Goal: Check status: Check status

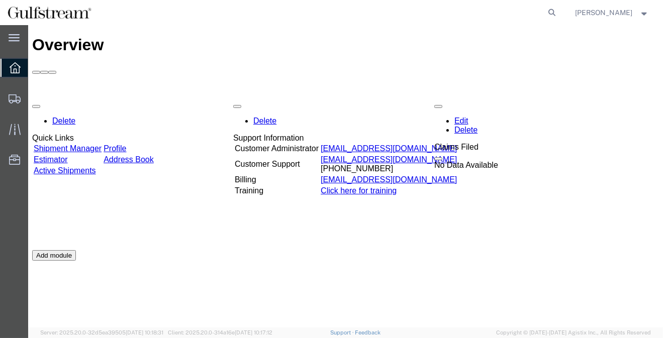
click at [540, 14] on agx-global-search at bounding box center [400, 12] width 322 height 25
click at [559, 12] on icon at bounding box center [552, 13] width 14 height 14
click at [440, 11] on input "search" at bounding box center [393, 13] width 306 height 24
type input "478395633684"
click at [559, 12] on icon at bounding box center [552, 13] width 14 height 14
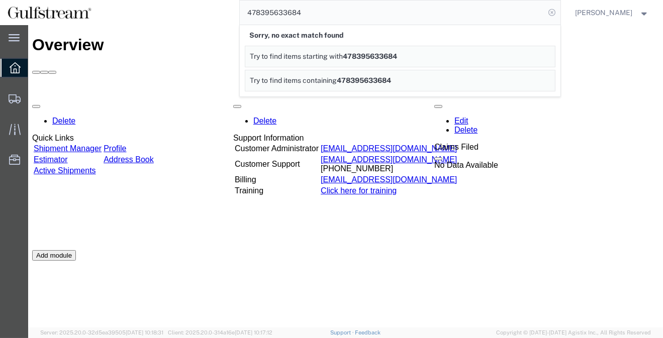
click at [556, 10] on icon at bounding box center [552, 13] width 14 height 14
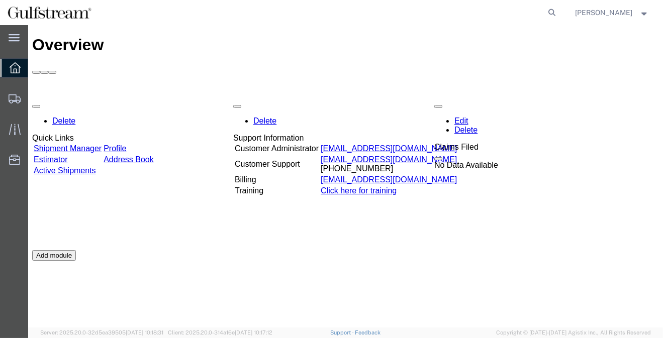
click at [556, 10] on icon at bounding box center [552, 13] width 14 height 14
click at [275, 13] on input "search" at bounding box center [393, 13] width 306 height 24
click at [558, 9] on icon at bounding box center [552, 13] width 14 height 14
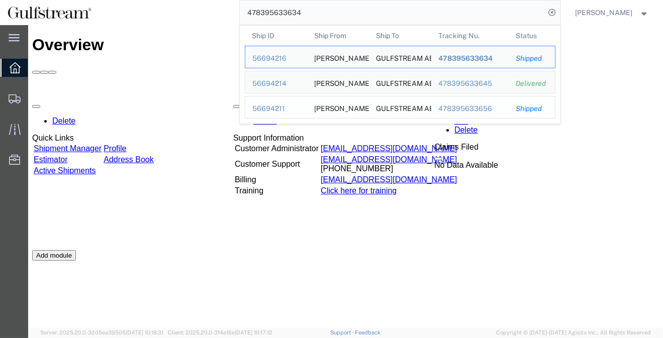
click at [424, 108] on div "GULFSTREAM AEROSPACE CORP." at bounding box center [400, 108] width 48 height 22
click at [467, 106] on div "478395633656" at bounding box center [470, 109] width 64 height 11
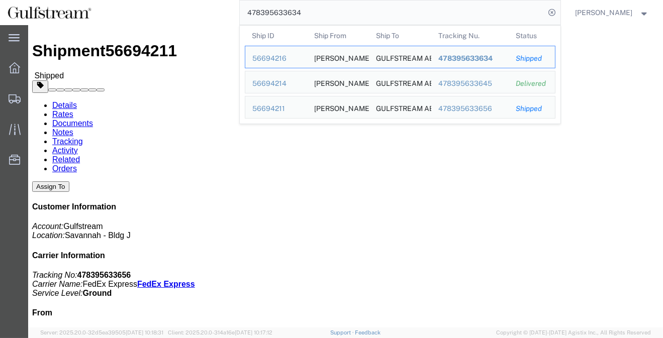
drag, startPoint x: 299, startPoint y: 13, endPoint x: 314, endPoint y: 13, distance: 14.6
click at [314, 13] on input "478395633634" at bounding box center [393, 13] width 306 height 24
click at [423, 110] on div "GULFSTREAM AEROSPACE CORP." at bounding box center [400, 108] width 48 height 22
click at [465, 107] on div "478395633656" at bounding box center [470, 109] width 64 height 11
drag, startPoint x: 315, startPoint y: 9, endPoint x: 300, endPoint y: 13, distance: 16.0
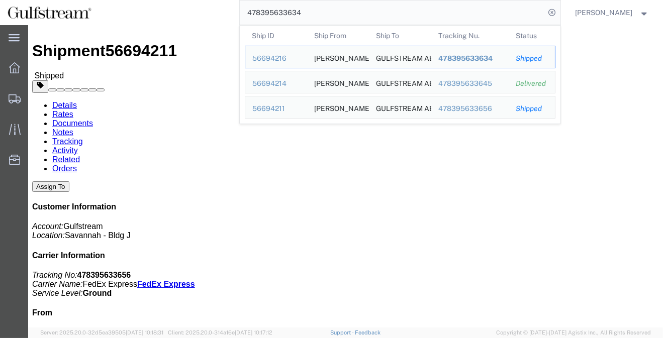
click at [300, 13] on input "478395633634" at bounding box center [393, 13] width 306 height 24
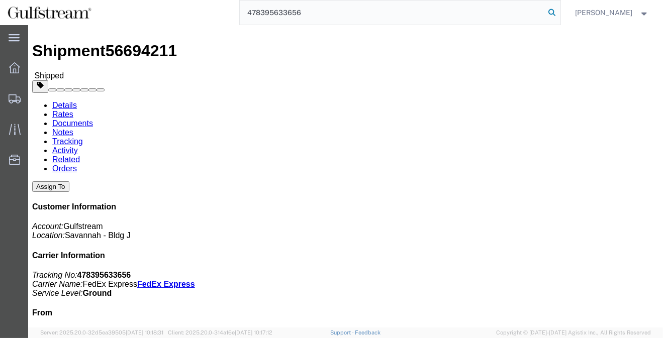
type input "478395633656"
click at [560, 14] on icon at bounding box center [552, 13] width 14 height 14
click at [559, 14] on icon at bounding box center [552, 13] width 14 height 14
click at [360, 14] on agx-global-search at bounding box center [400, 12] width 322 height 25
click at [560, 13] on icon at bounding box center [552, 13] width 14 height 14
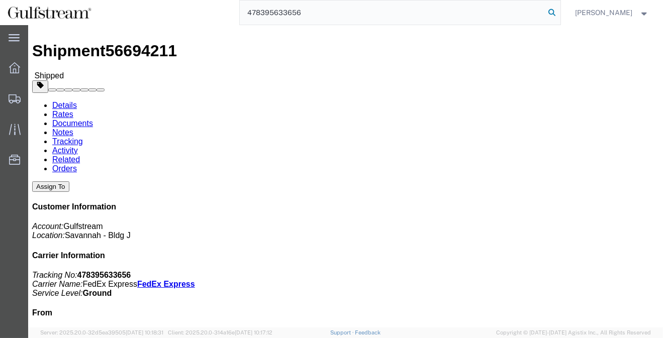
type input "478395633656"
click at [559, 12] on icon at bounding box center [552, 13] width 14 height 14
click at [560, 12] on icon at bounding box center [552, 13] width 14 height 14
click at [422, 6] on input "search" at bounding box center [393, 13] width 306 height 24
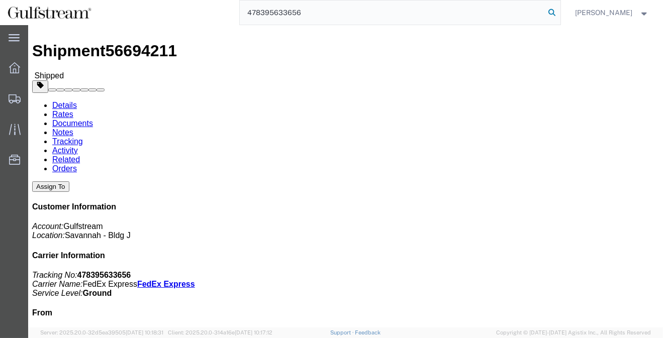
type input "478395633656"
click at [560, 12] on icon at bounding box center [552, 13] width 14 height 14
